Goal: Task Accomplishment & Management: Manage account settings

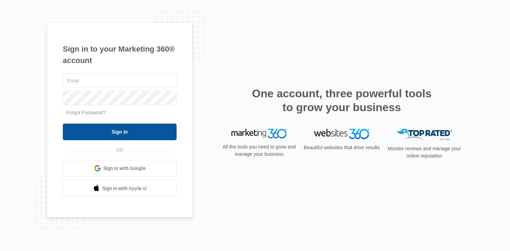
type input "[PERSON_NAME][EMAIL_ADDRESS][PERSON_NAME][DOMAIN_NAME]"
click at [127, 133] on input "Sign In" at bounding box center [120, 132] width 114 height 17
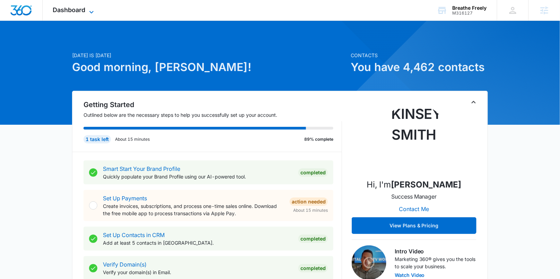
click at [75, 8] on span "Dashboard" at bounding box center [69, 9] width 33 height 7
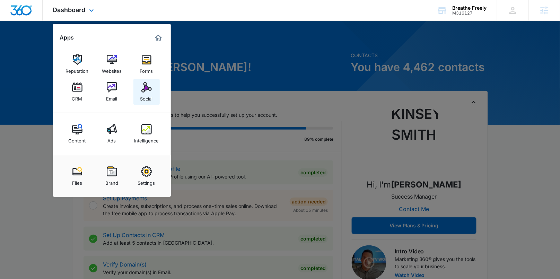
click at [144, 92] on img at bounding box center [146, 87] width 10 height 10
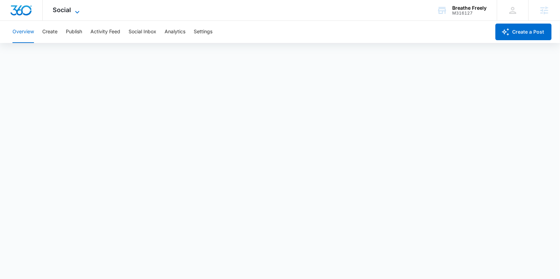
click at [74, 13] on icon at bounding box center [77, 12] width 8 height 8
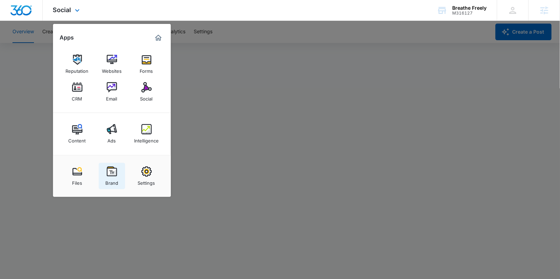
click at [111, 178] on div "Brand" at bounding box center [111, 181] width 13 height 9
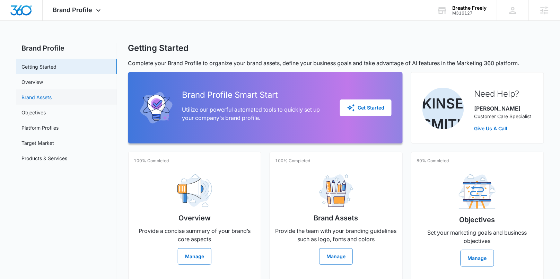
click at [32, 97] on link "Brand Assets" at bounding box center [37, 97] width 30 height 7
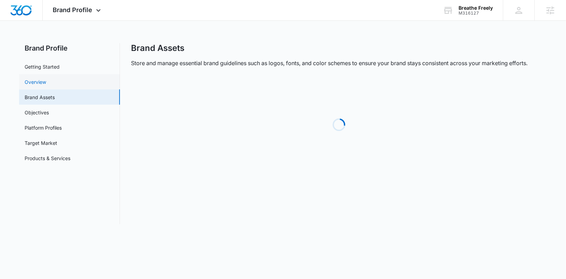
click at [34, 81] on link "Overview" at bounding box center [35, 81] width 21 height 7
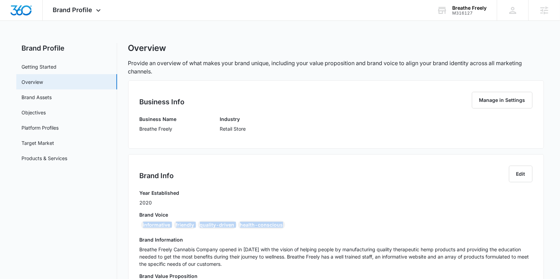
drag, startPoint x: 300, startPoint y: 227, endPoint x: 141, endPoint y: 225, distance: 158.8
click at [141, 225] on div "informative friendly quality-driven health-conscious" at bounding box center [336, 226] width 393 height 11
copy div "informative friendly quality-driven health-conscious"
